Goal: Task Accomplishment & Management: Use online tool/utility

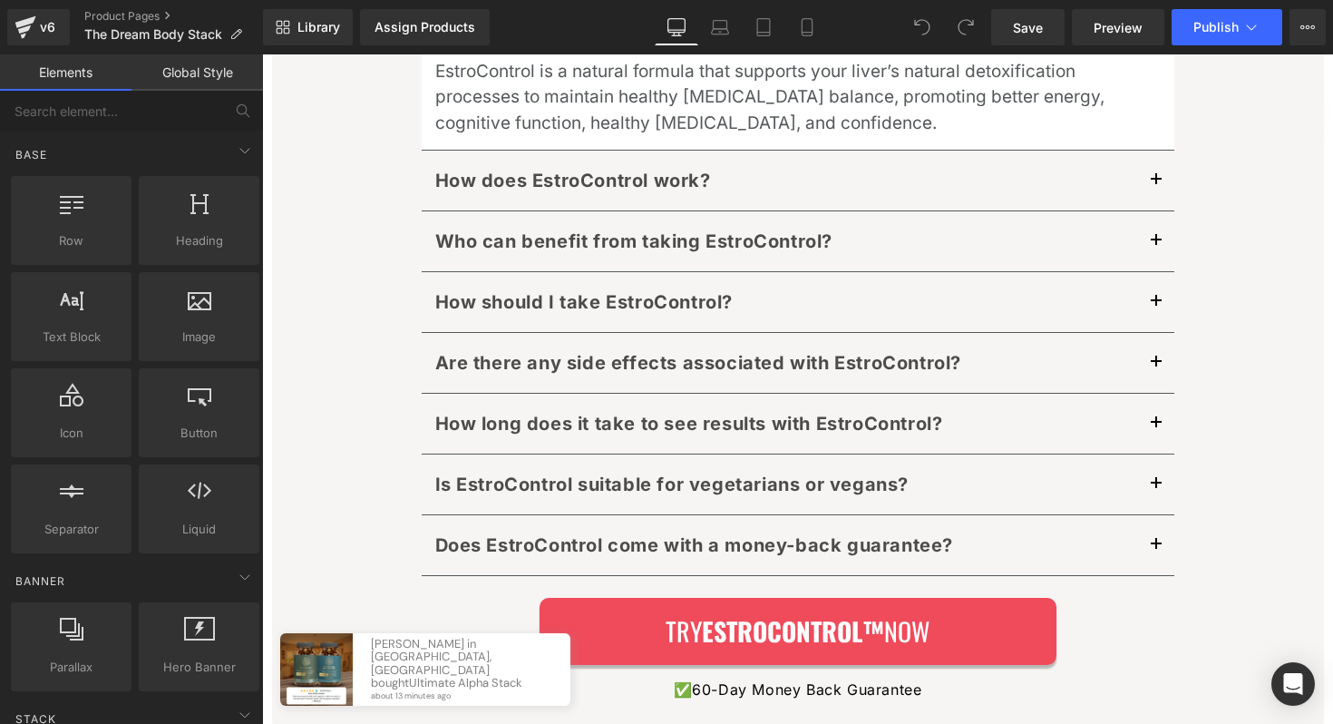
scroll to position [9810, 0]
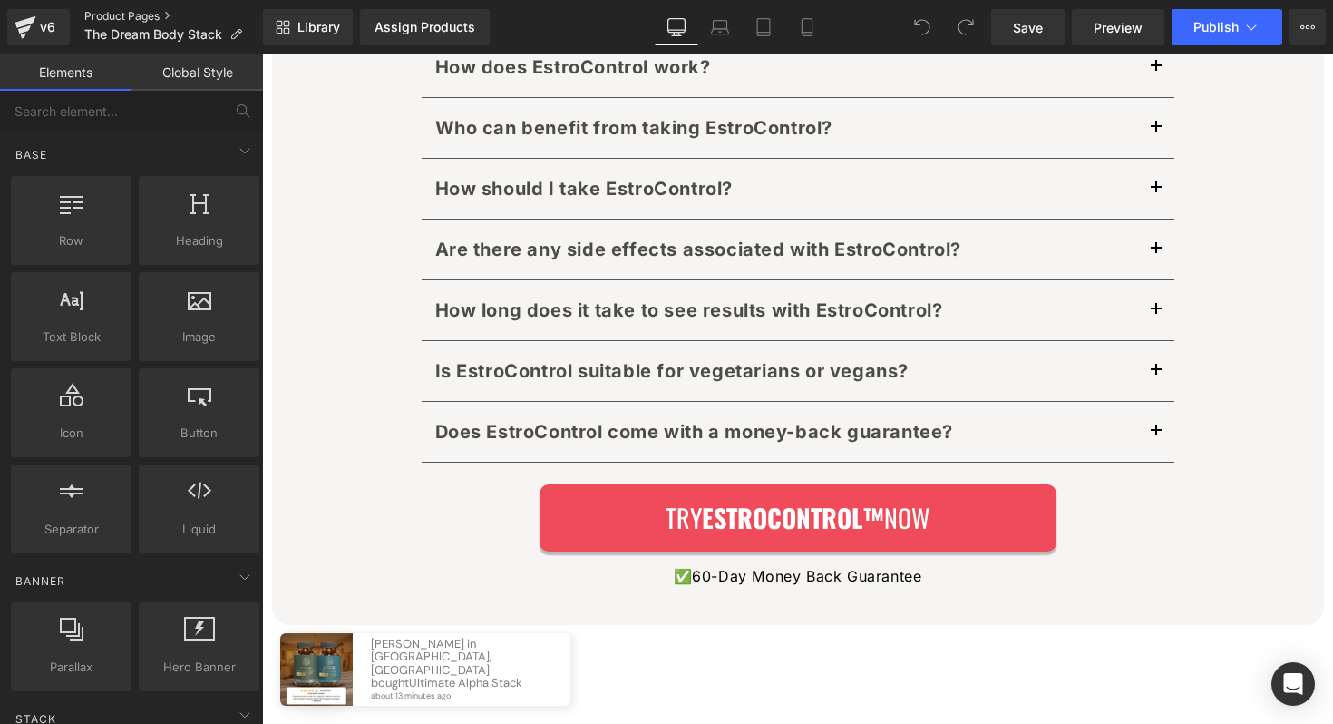
click at [122, 14] on link "Product Pages" at bounding box center [173, 16] width 179 height 15
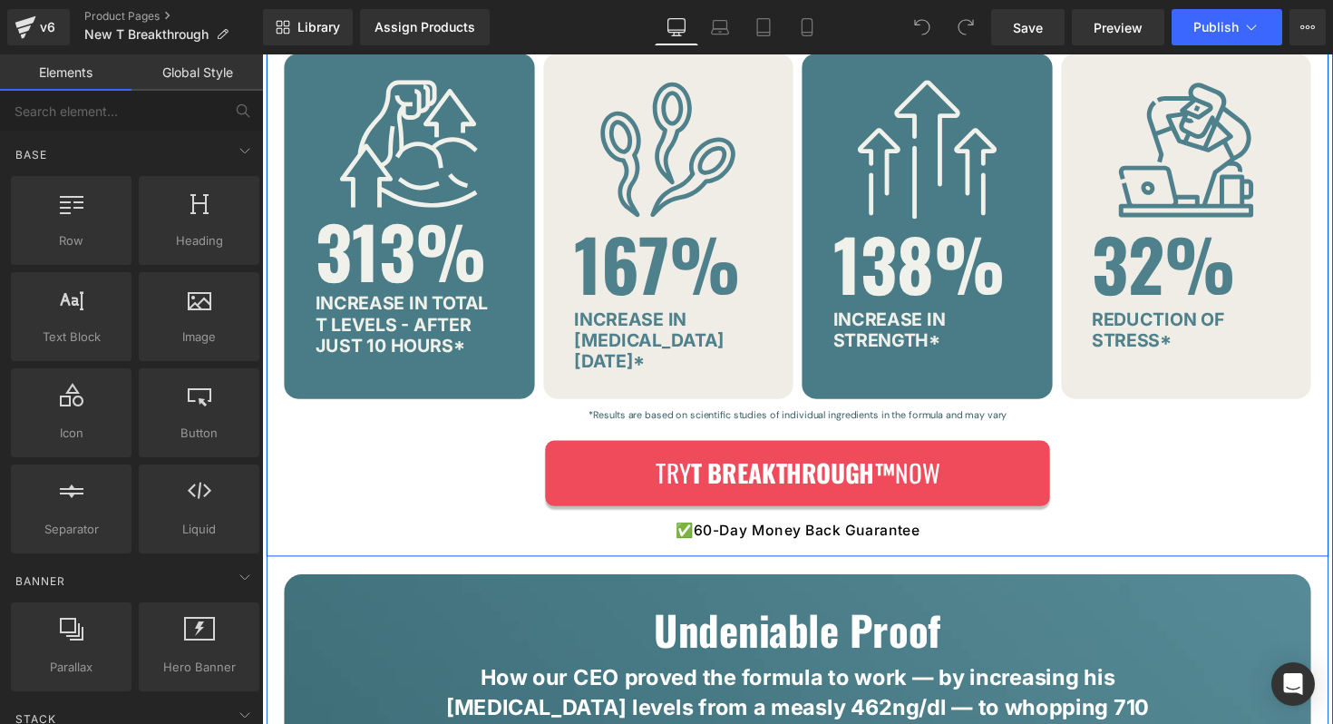
scroll to position [1213, 0]
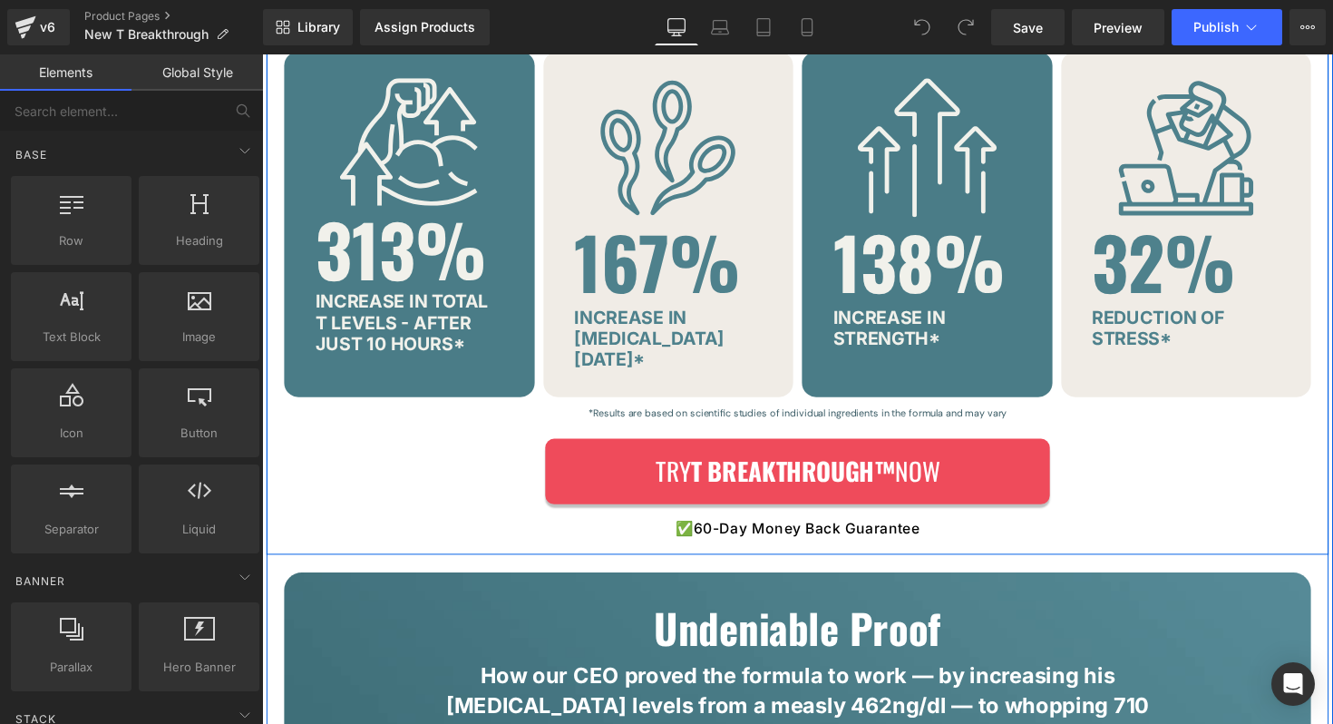
click at [378, 467] on div "T Breakthrough™ Has Ingredients Scientifically Shown To Provide… Heading Row Im…" at bounding box center [811, 254] width 1088 height 626
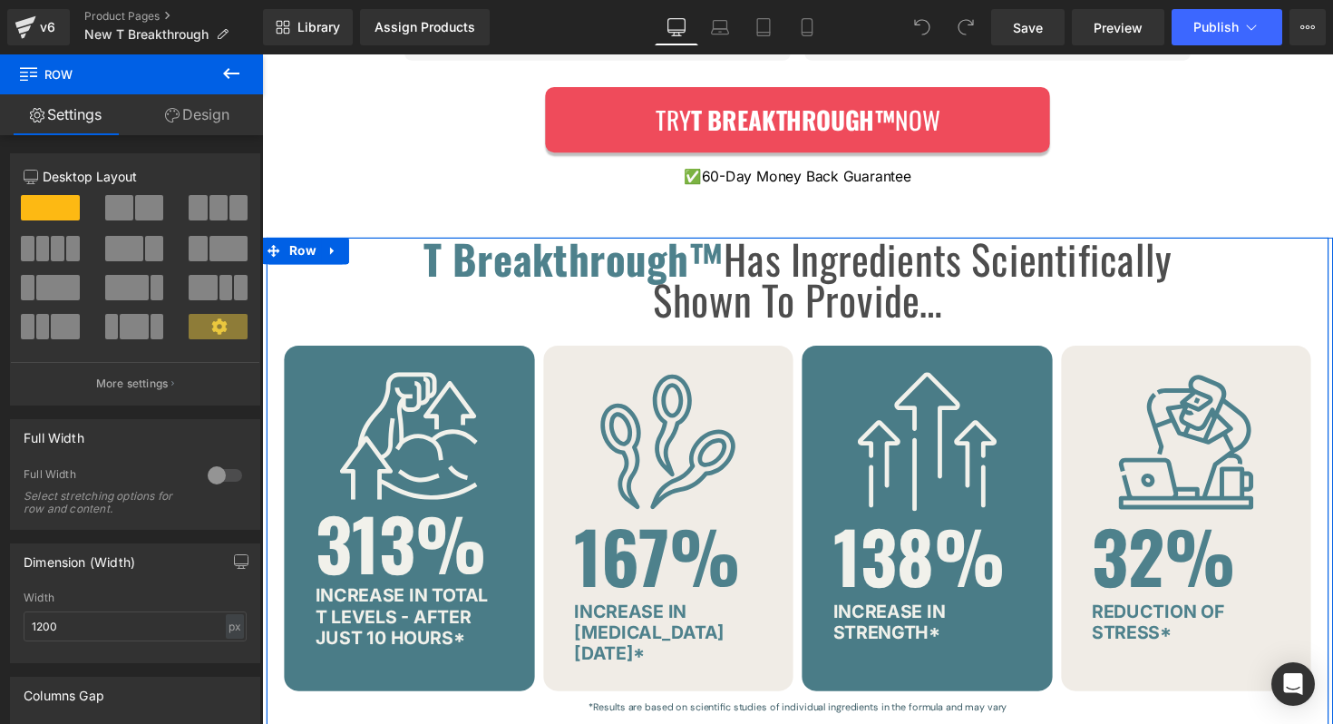
scroll to position [911, 0]
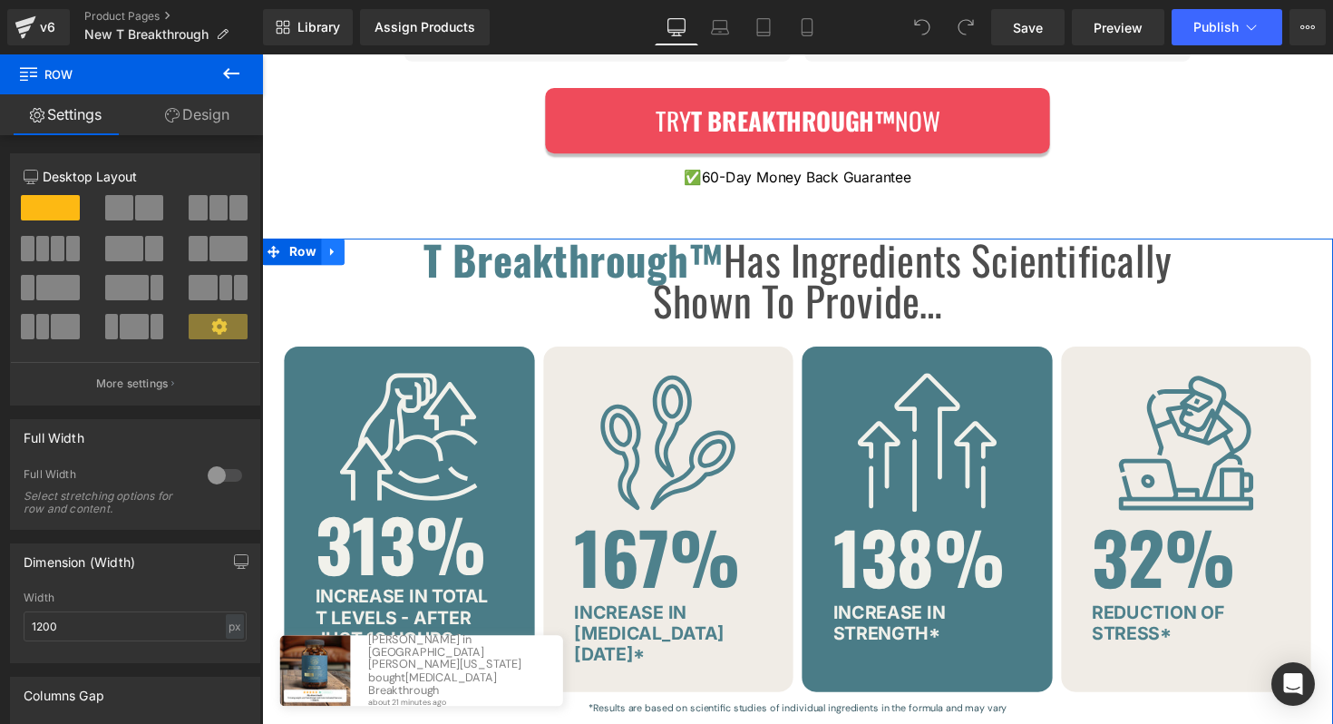
click at [339, 260] on icon at bounding box center [334, 256] width 13 height 14
click at [331, 258] on icon at bounding box center [334, 256] width 13 height 14
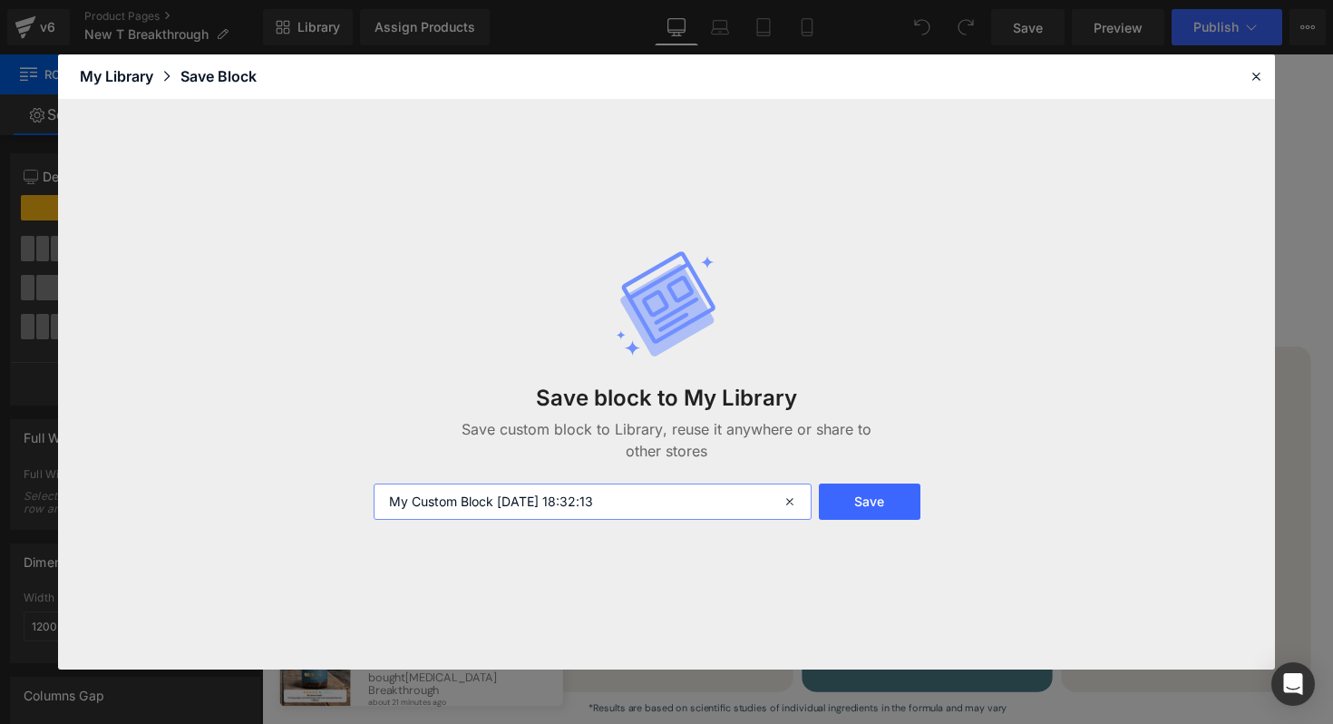
click at [635, 492] on input "My Custom Block [DATE] 18:32:13" at bounding box center [593, 501] width 438 height 36
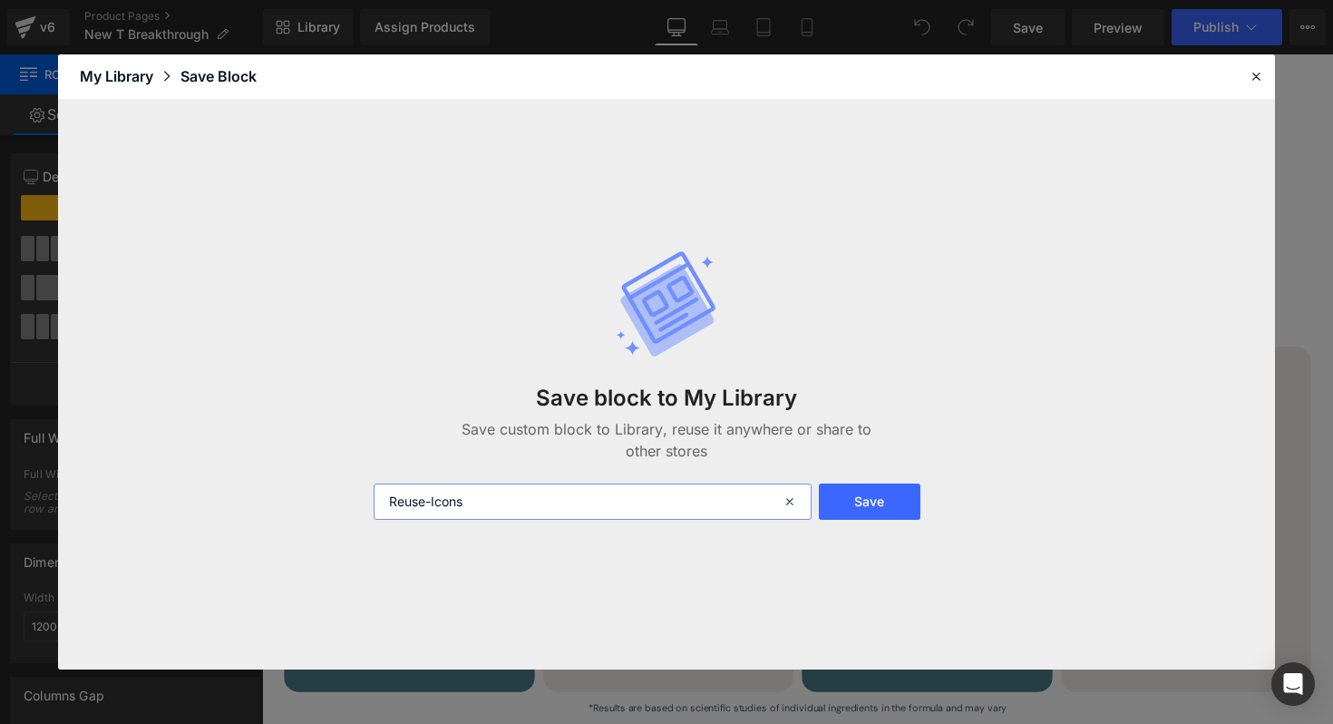
type input "Reuse-Icons"
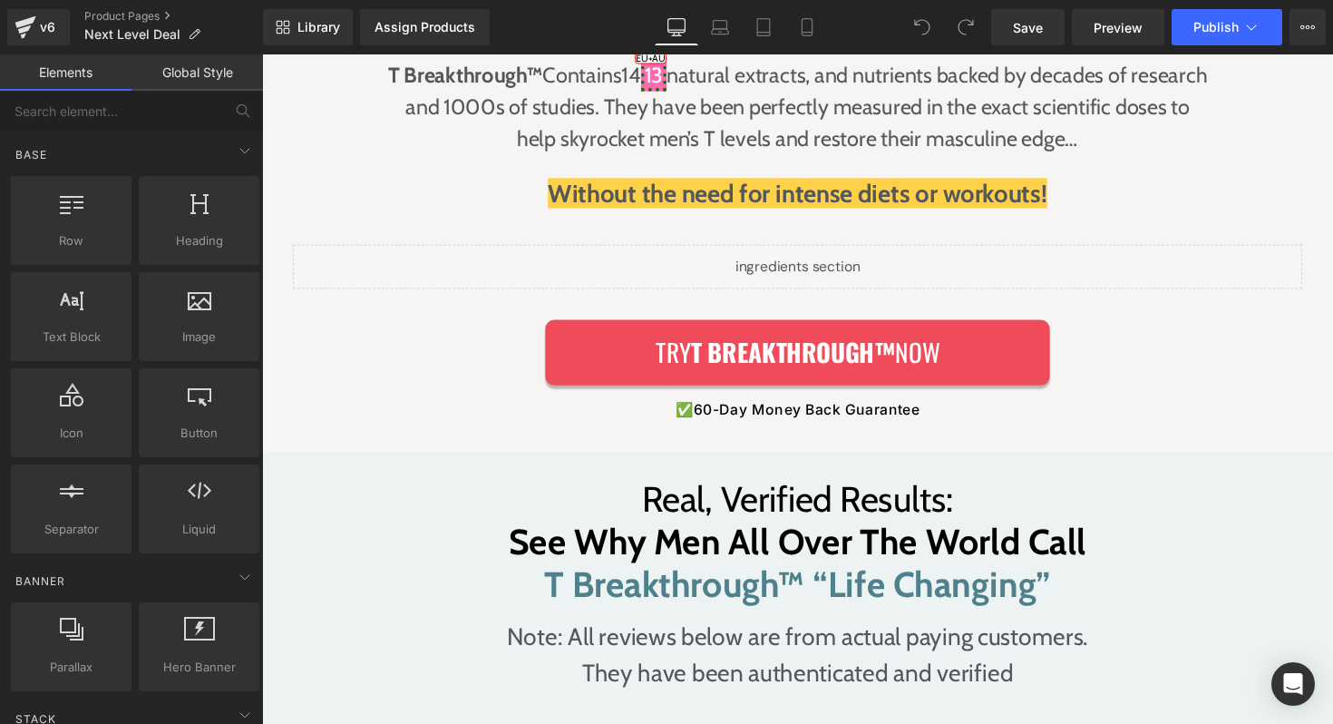
scroll to position [2897, 0]
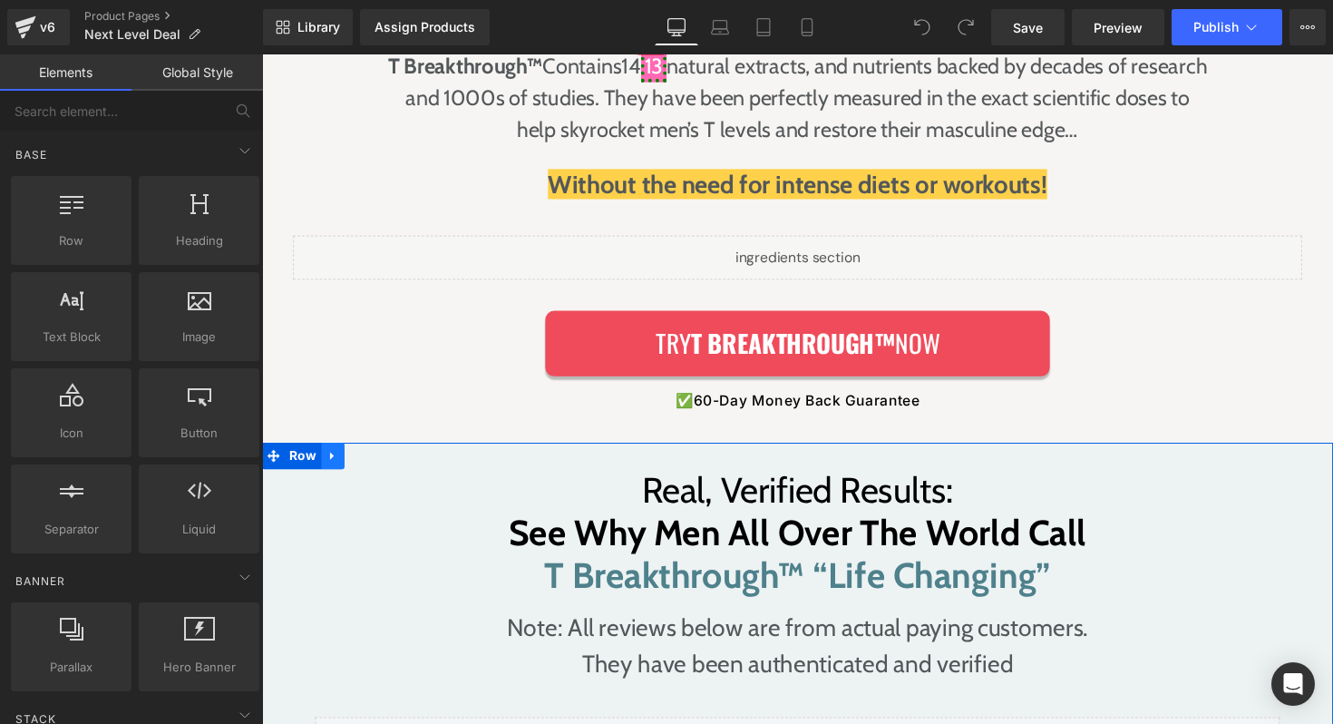
click at [342, 452] on link at bounding box center [335, 465] width 24 height 27
click at [387, 452] on link at bounding box center [382, 465] width 24 height 27
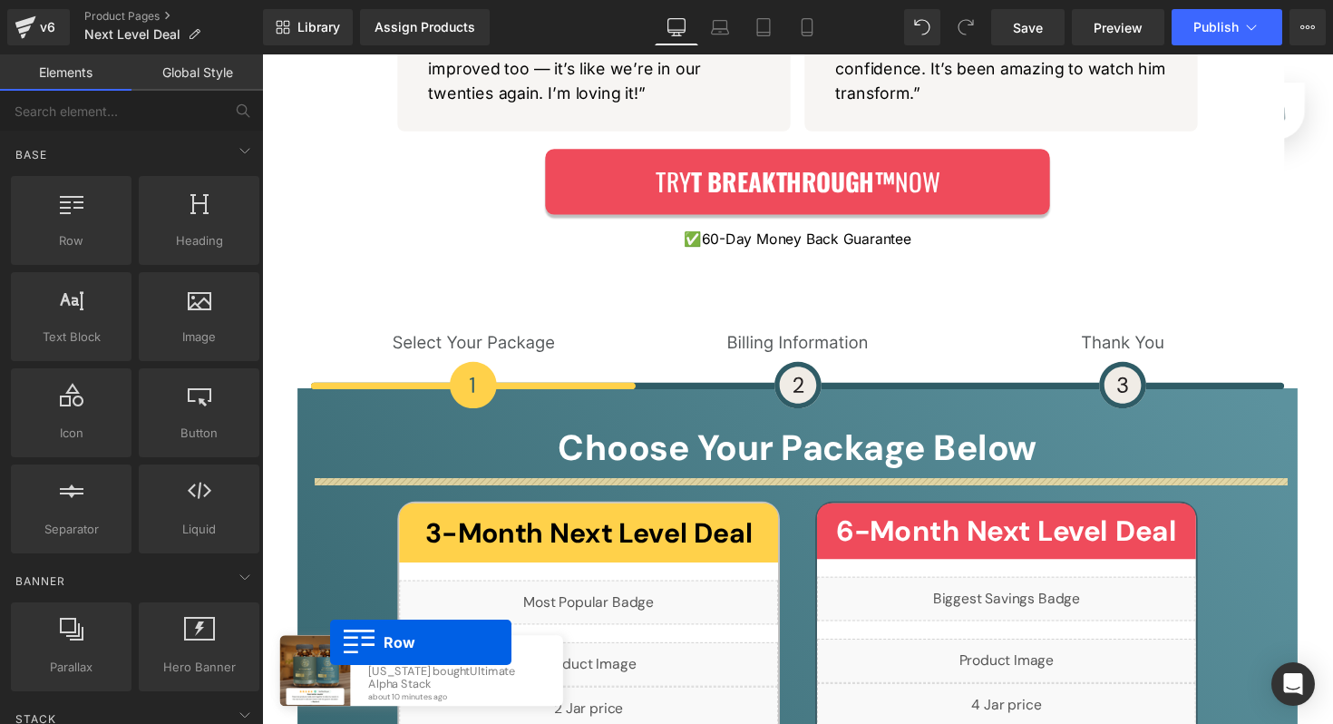
scroll to position [1728, 0]
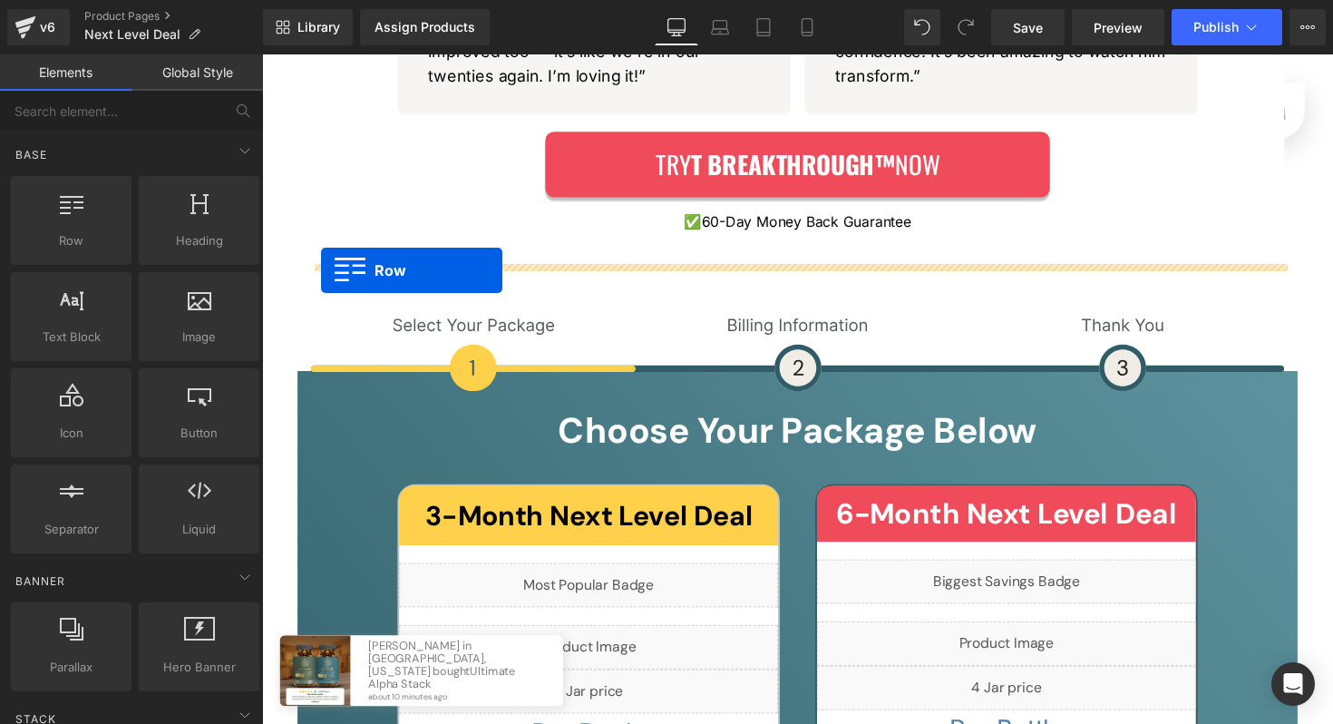
drag, startPoint x: 279, startPoint y: 255, endPoint x: 323, endPoint y: 276, distance: 48.3
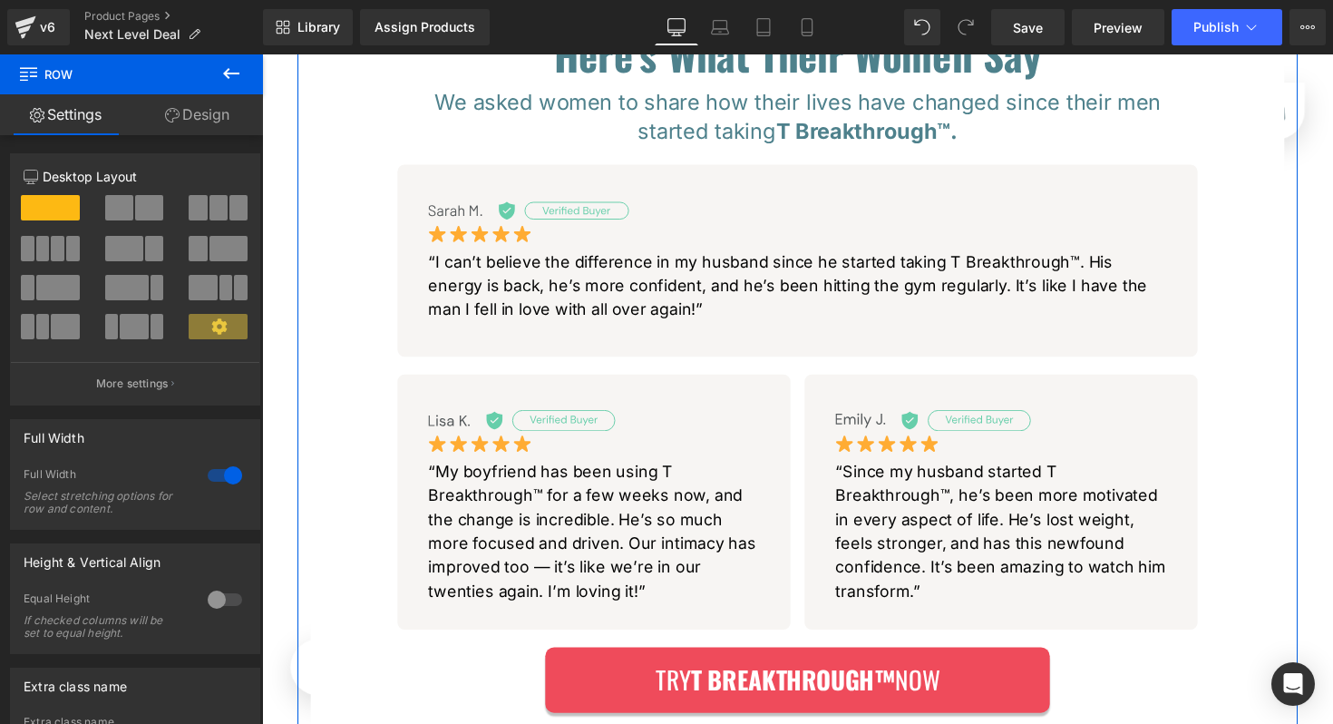
scroll to position [920, 0]
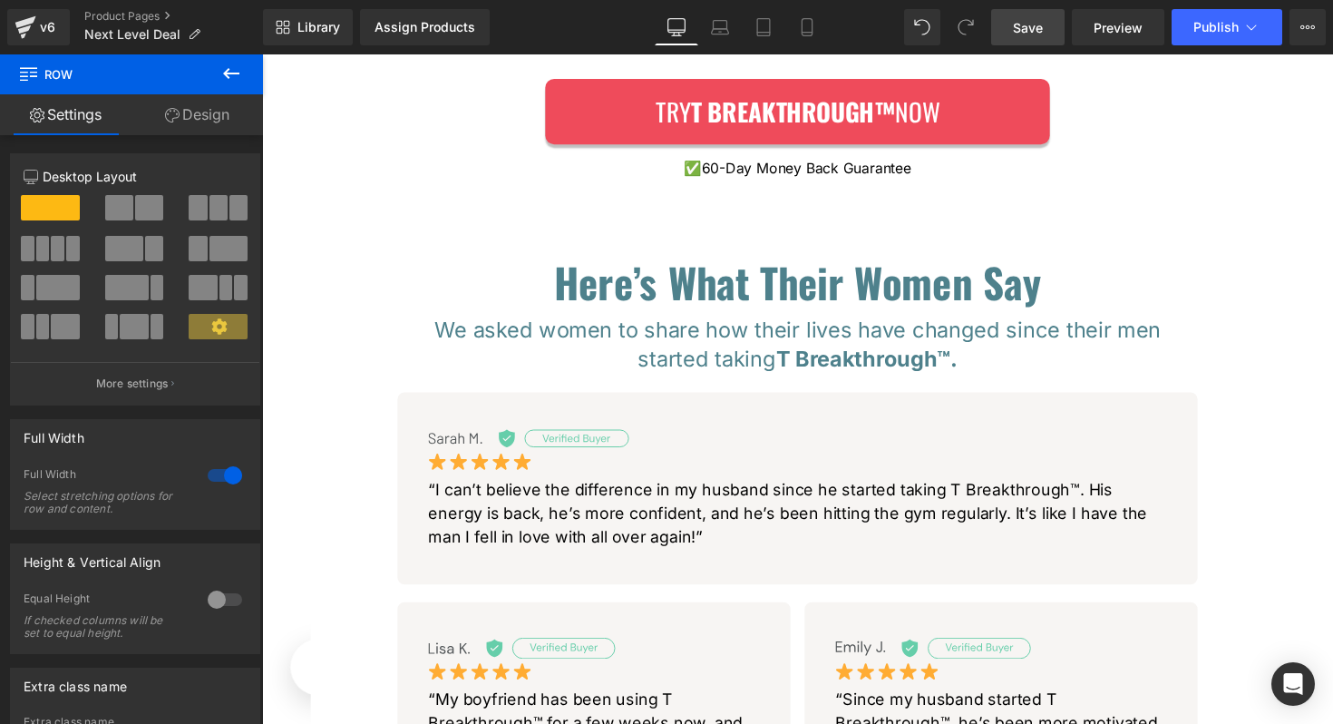
click at [1031, 42] on link "Save" at bounding box center [1027, 27] width 73 height 36
